Goal: Task Accomplishment & Management: Manage account settings

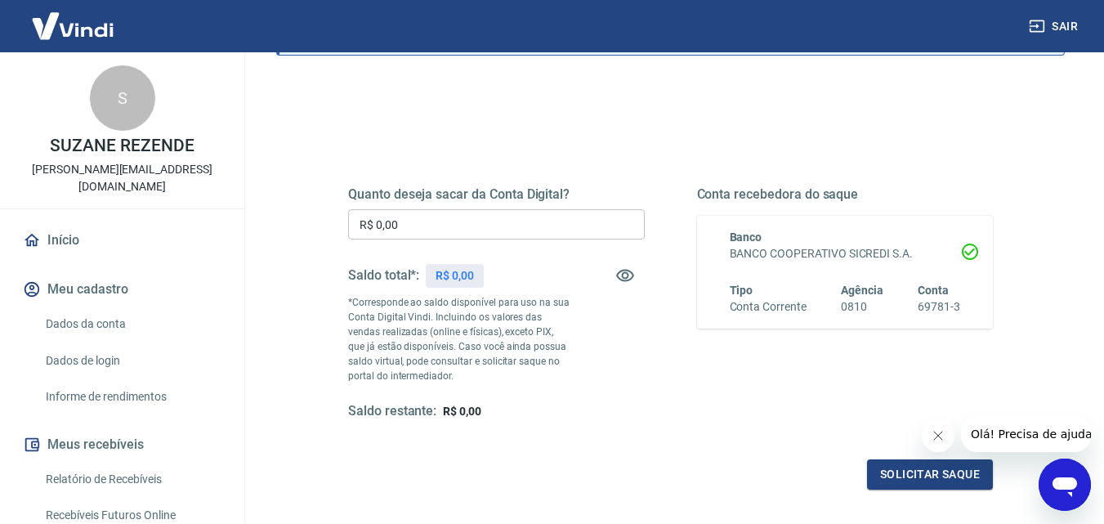
scroll to position [163, 0]
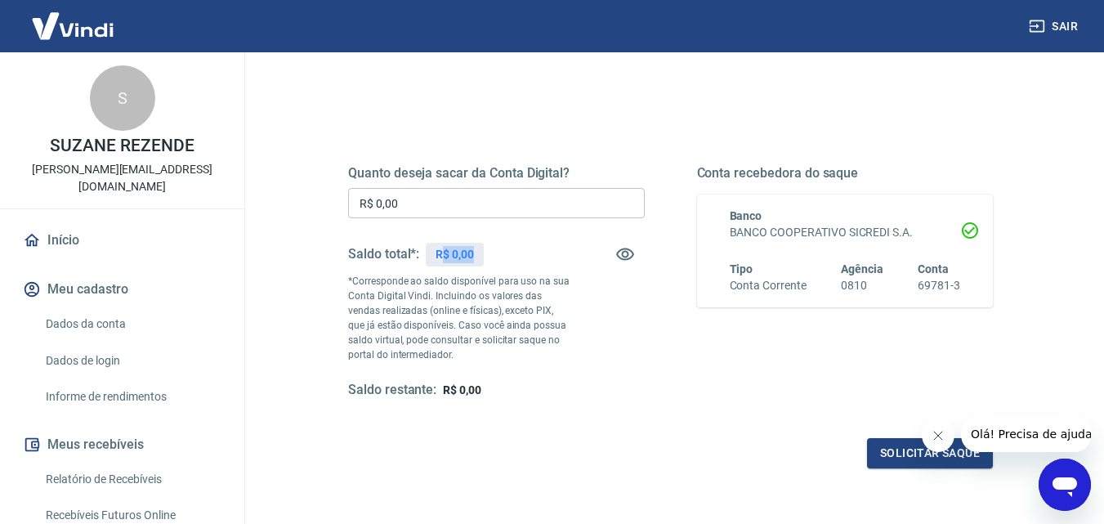
drag, startPoint x: 445, startPoint y: 253, endPoint x: 491, endPoint y: 263, distance: 47.8
click at [491, 263] on div "Saldo total*: R$ 0,00" at bounding box center [496, 254] width 297 height 39
click at [538, 338] on p "*Corresponde ao saldo disponível para uso na sua Conta Digital Vindi. Incluindo…" at bounding box center [459, 318] width 222 height 88
click at [937, 443] on button "Fechar mensagem da empresa" at bounding box center [937, 435] width 33 height 33
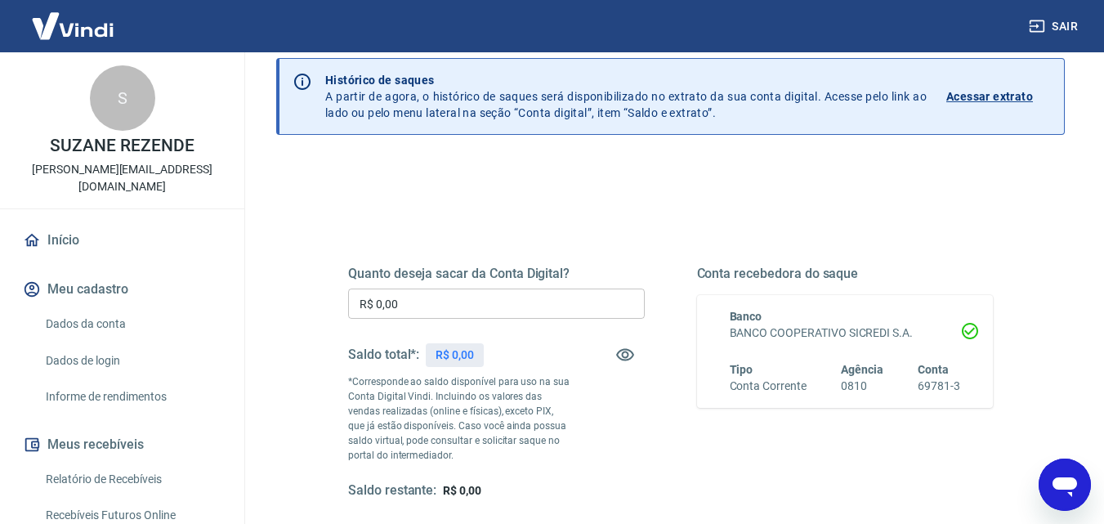
scroll to position [0, 0]
